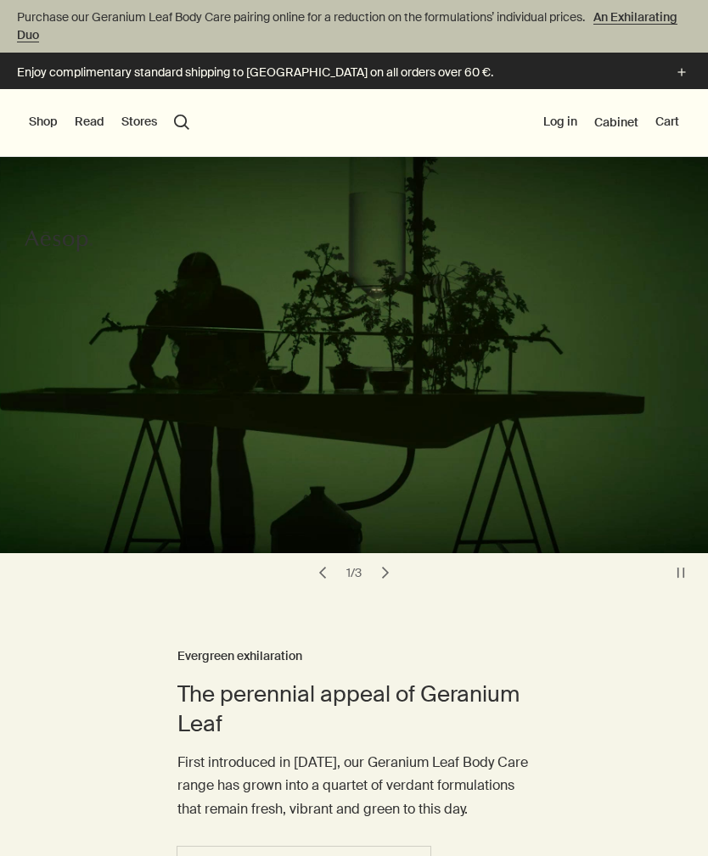
click at [34, 124] on button "Shop" at bounding box center [43, 122] width 29 height 17
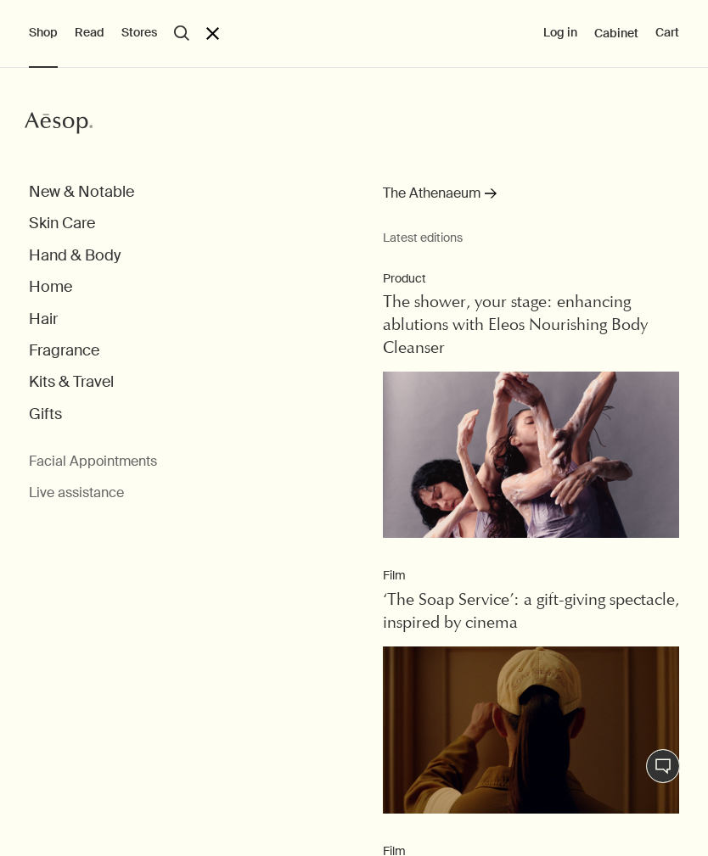
click at [89, 251] on button "Hand & Body" at bounding box center [75, 256] width 92 height 20
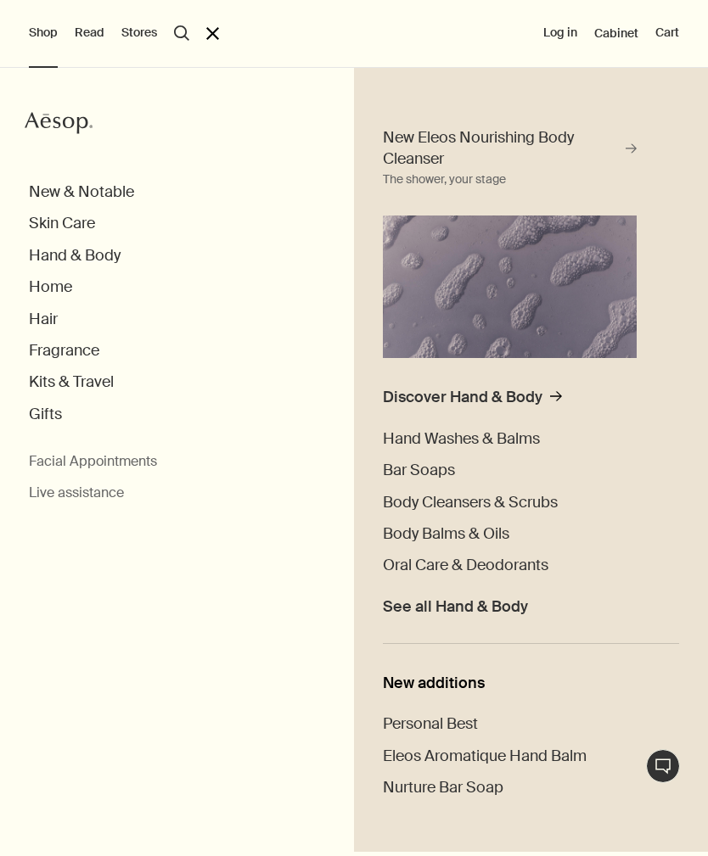
scroll to position [70, 0]
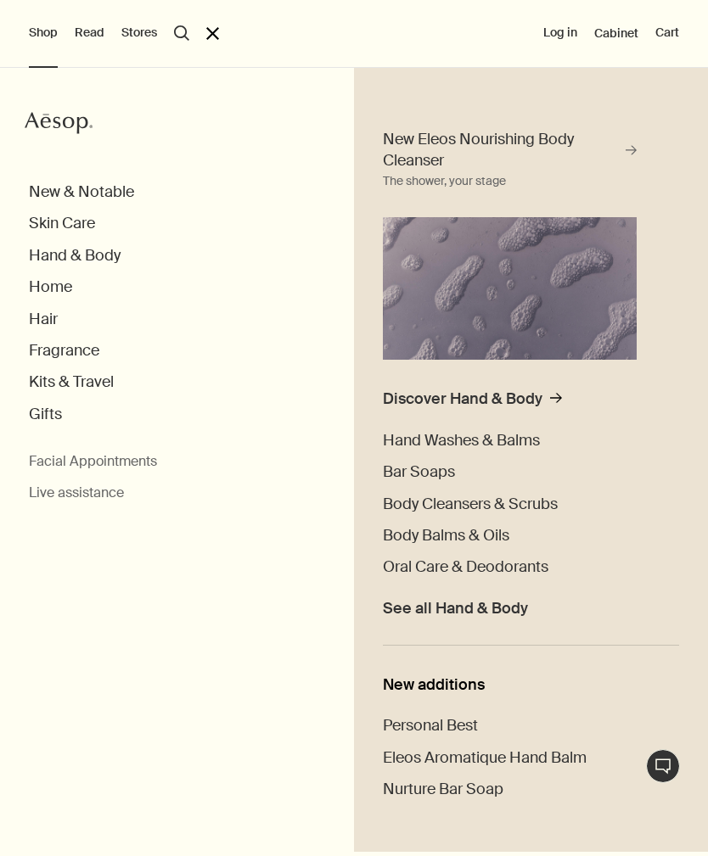
click at [429, 473] on span "Bar Soaps" at bounding box center [419, 472] width 72 height 20
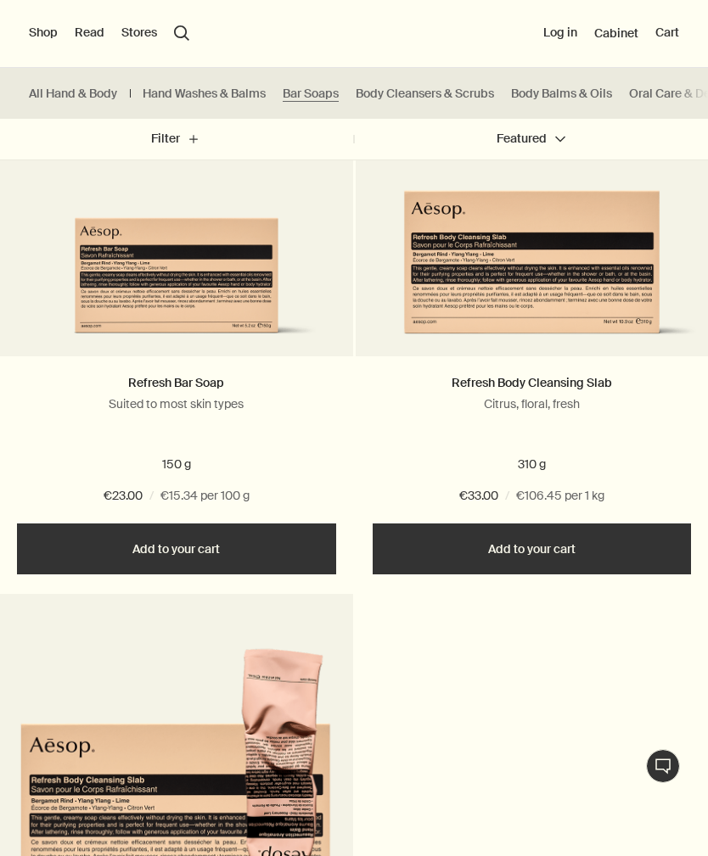
scroll to position [1178, 0]
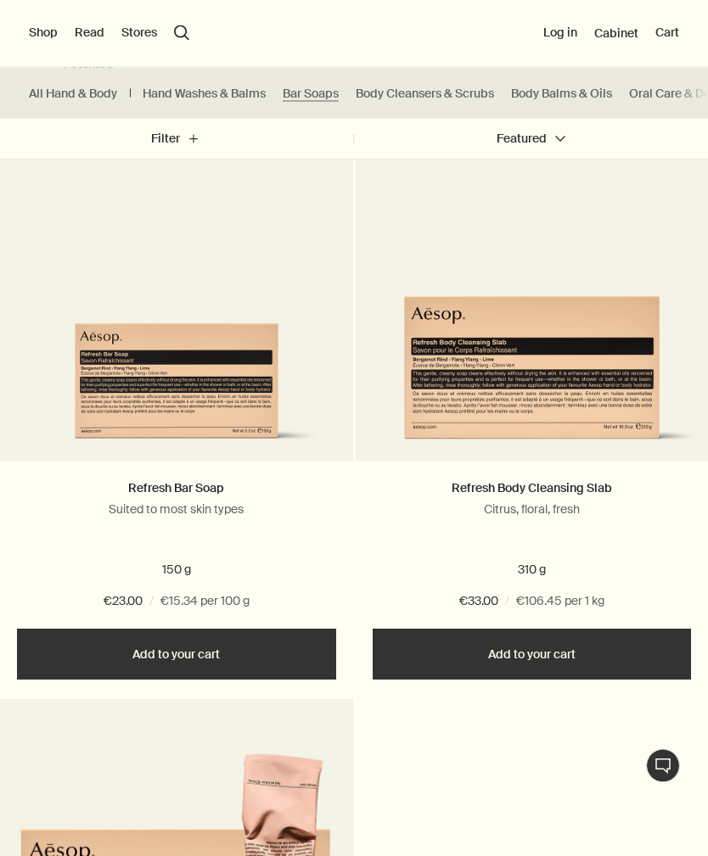
click at [576, 338] on img at bounding box center [532, 352] width 336 height 204
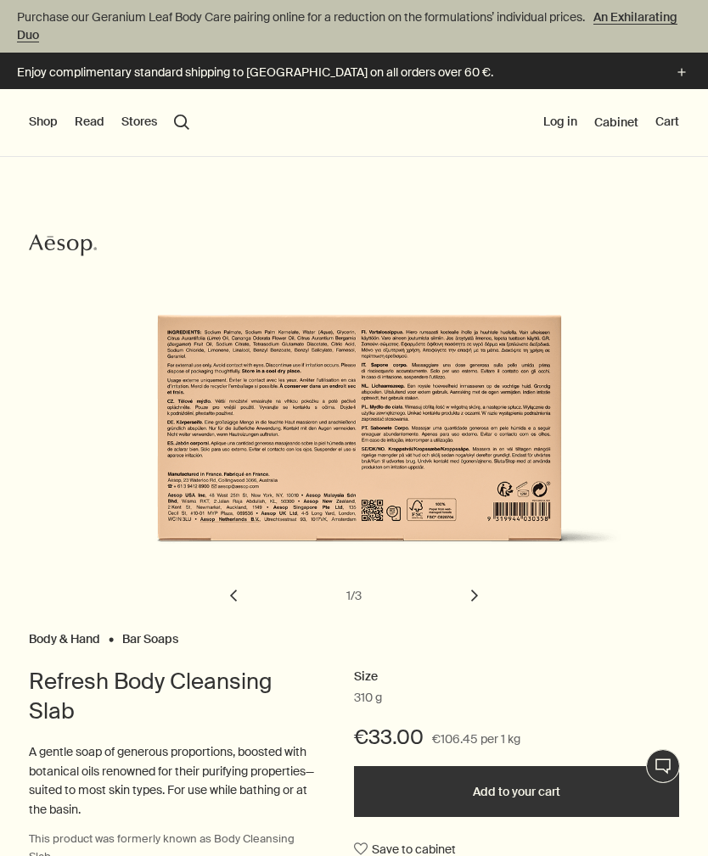
click at [482, 590] on button "chevron" at bounding box center [474, 595] width 37 height 37
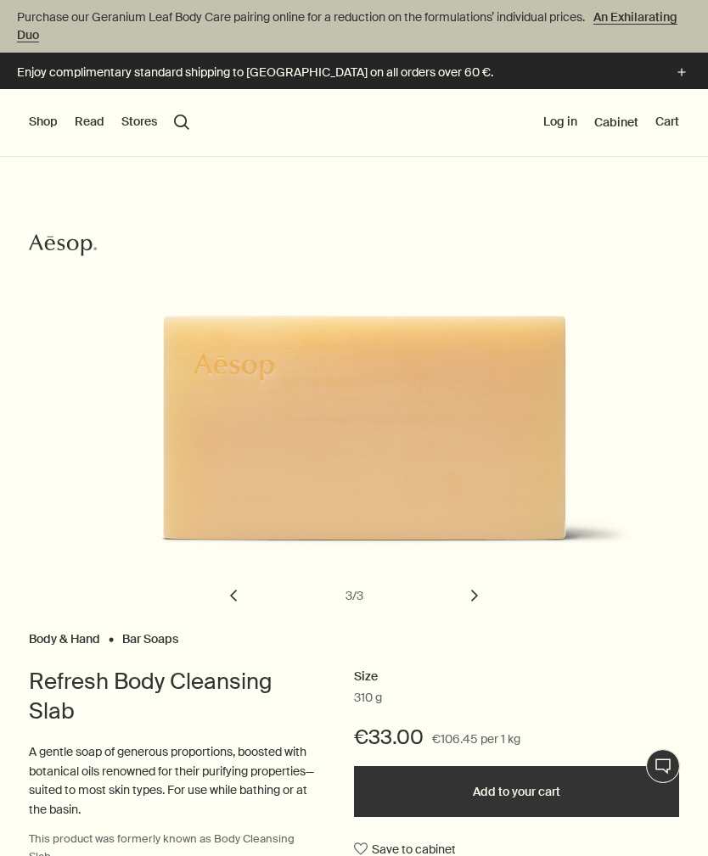
click at [478, 597] on button "chevron" at bounding box center [474, 595] width 37 height 37
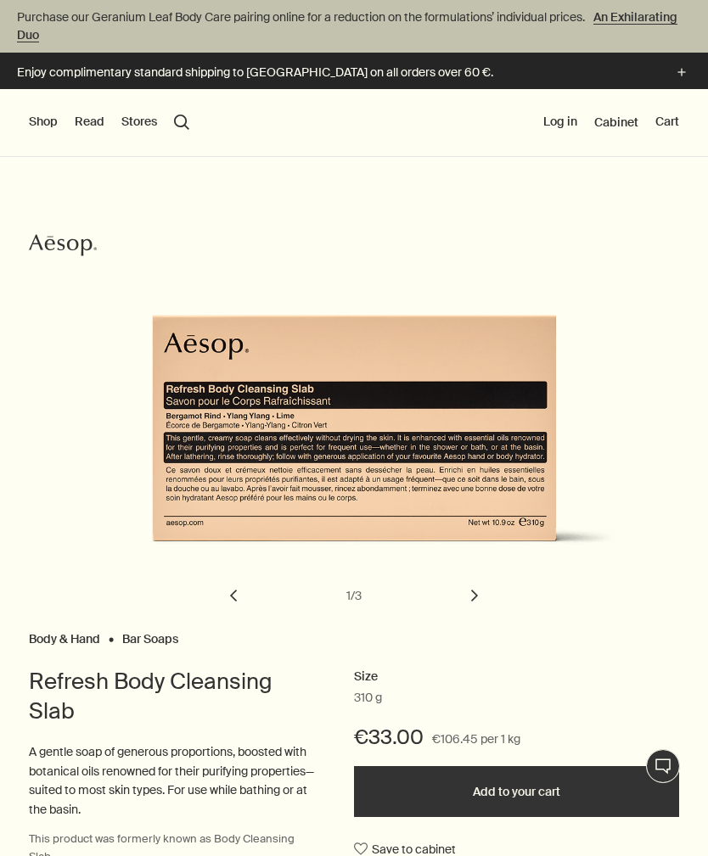
click at [479, 595] on button "chevron" at bounding box center [474, 595] width 37 height 37
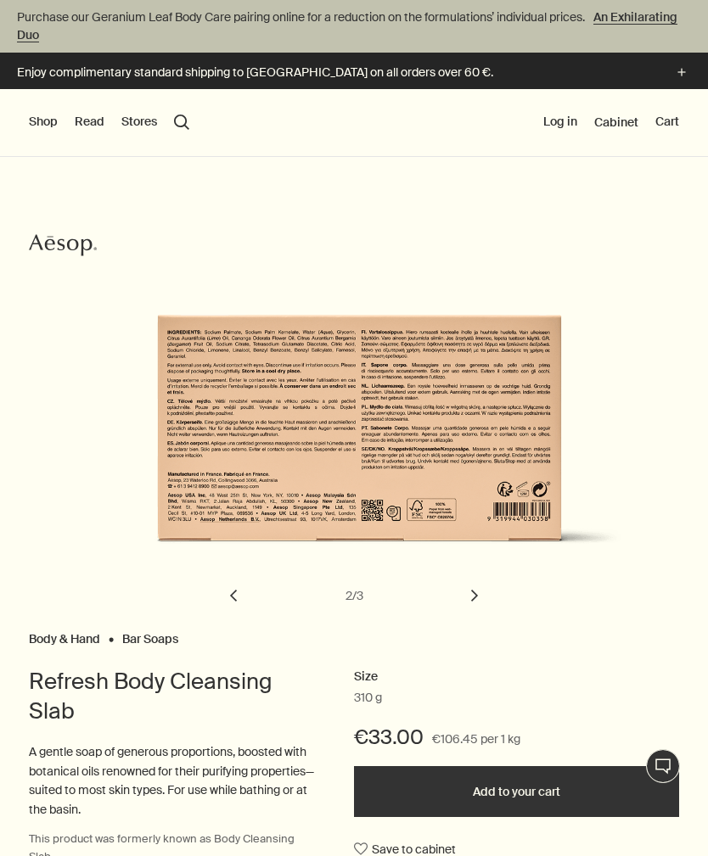
click at [481, 595] on button "chevron" at bounding box center [474, 595] width 37 height 37
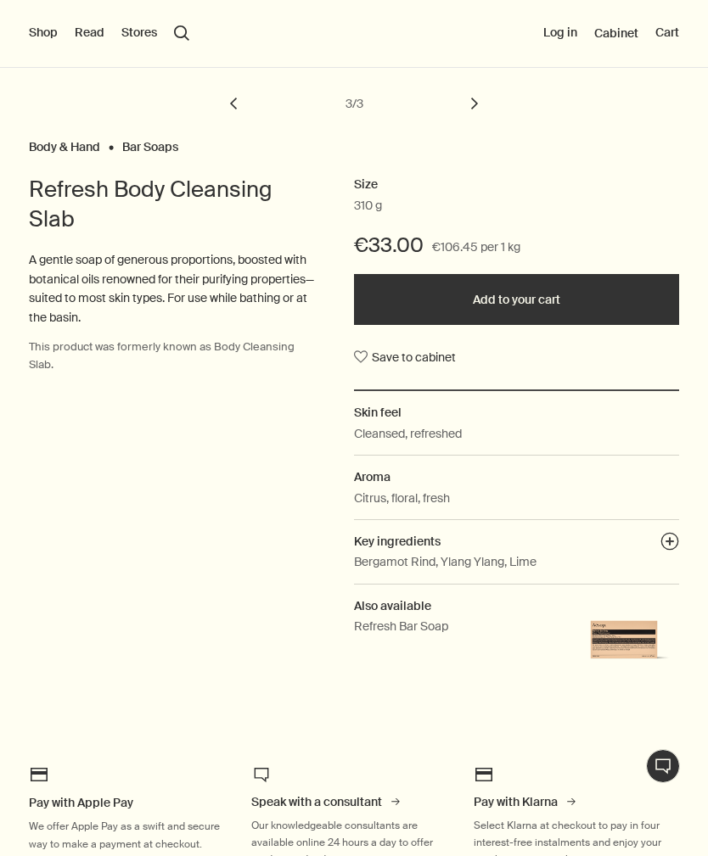
scroll to position [487, 0]
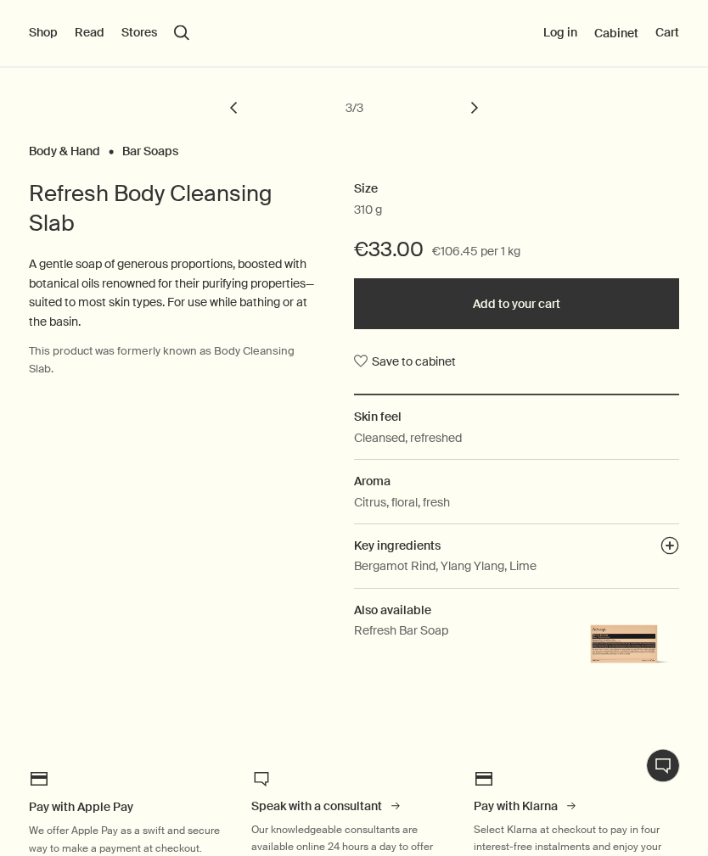
click at [525, 300] on button "Add to your cart" at bounding box center [516, 304] width 325 height 51
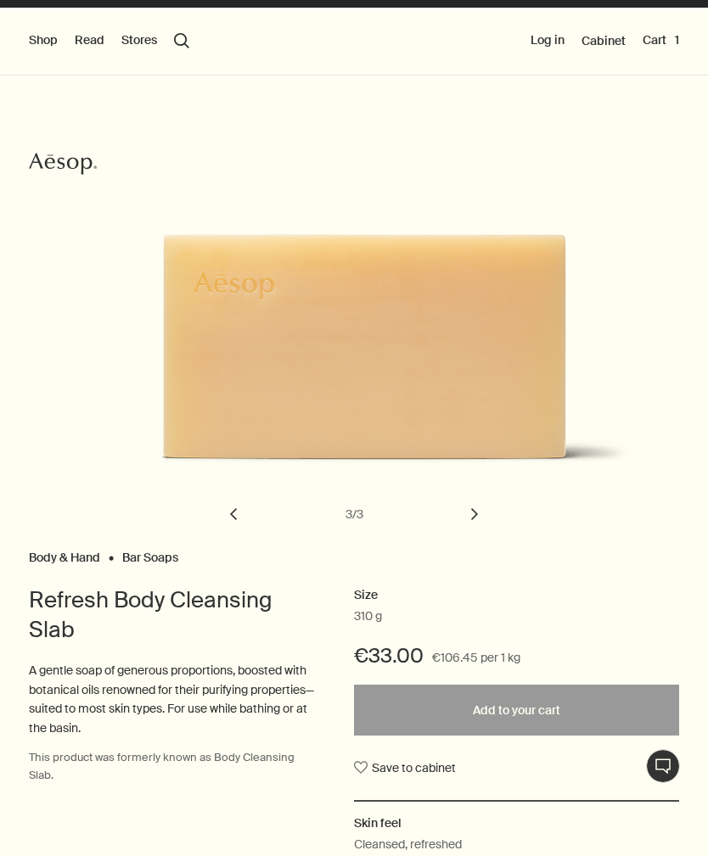
scroll to position [0, 0]
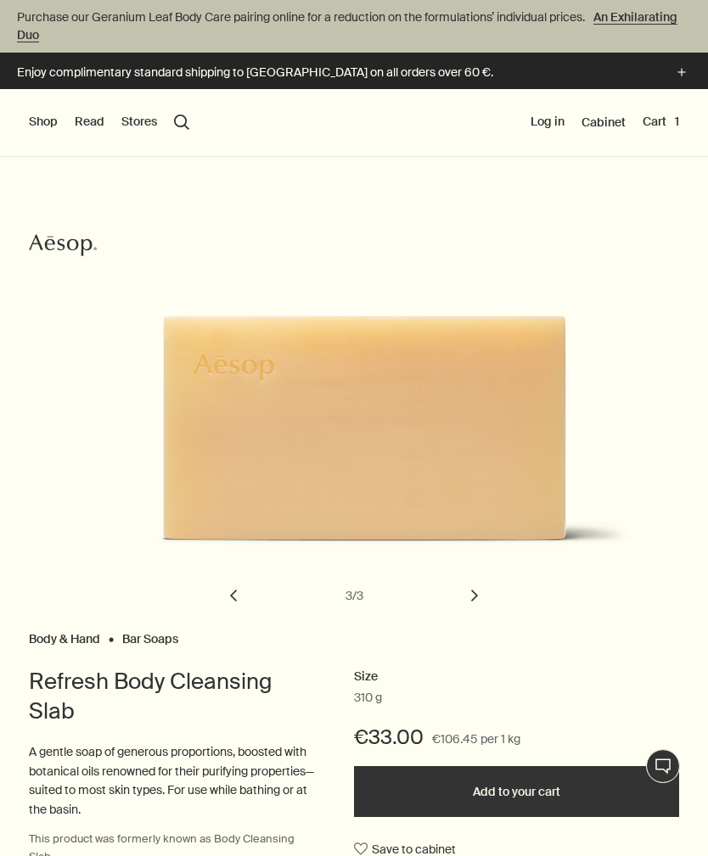
click at [660, 121] on button "Cart 1" at bounding box center [660, 122] width 36 height 17
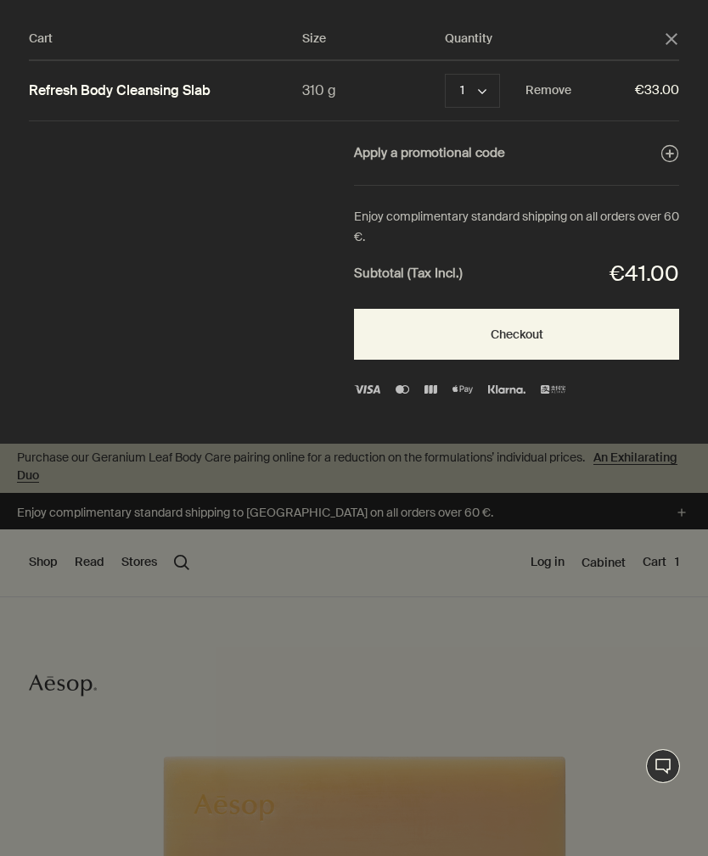
click at [546, 98] on button "Remove" at bounding box center [548, 91] width 46 height 20
